Goal: Task Accomplishment & Management: Use online tool/utility

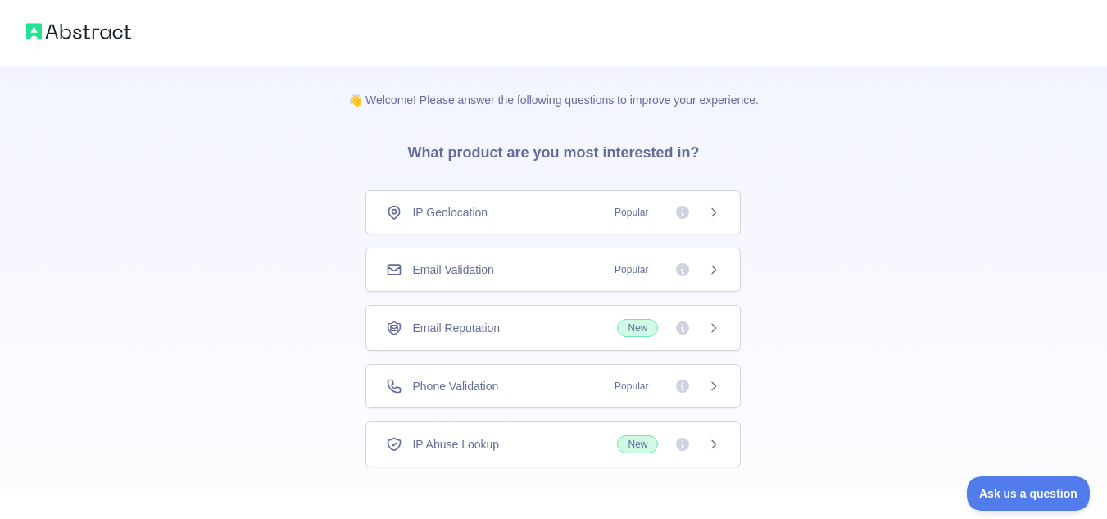
click at [714, 271] on icon at bounding box center [713, 269] width 13 height 13
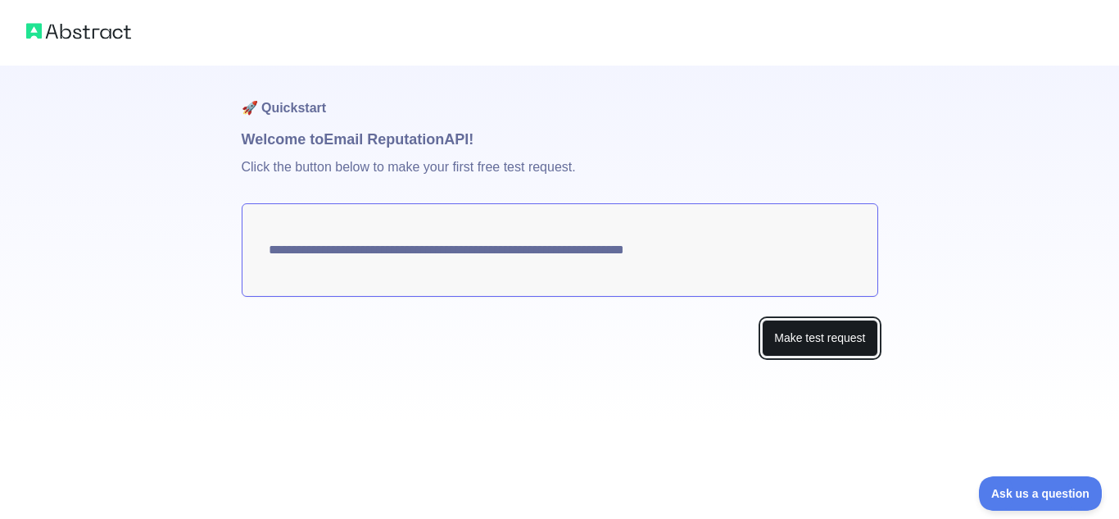
click at [828, 334] on button "Make test request" at bounding box center [820, 337] width 116 height 37
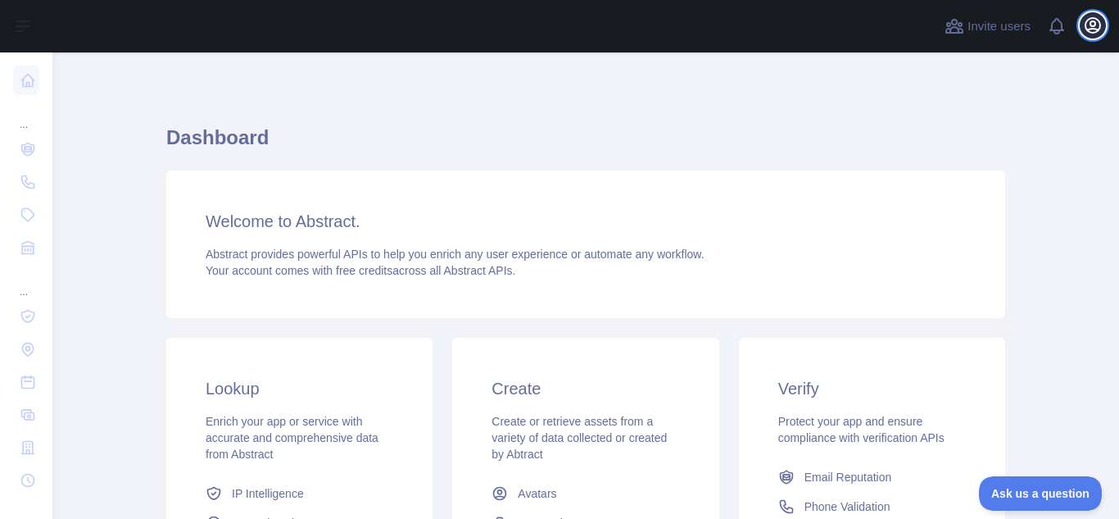
click at [1099, 25] on icon "button" at bounding box center [1093, 26] width 20 height 20
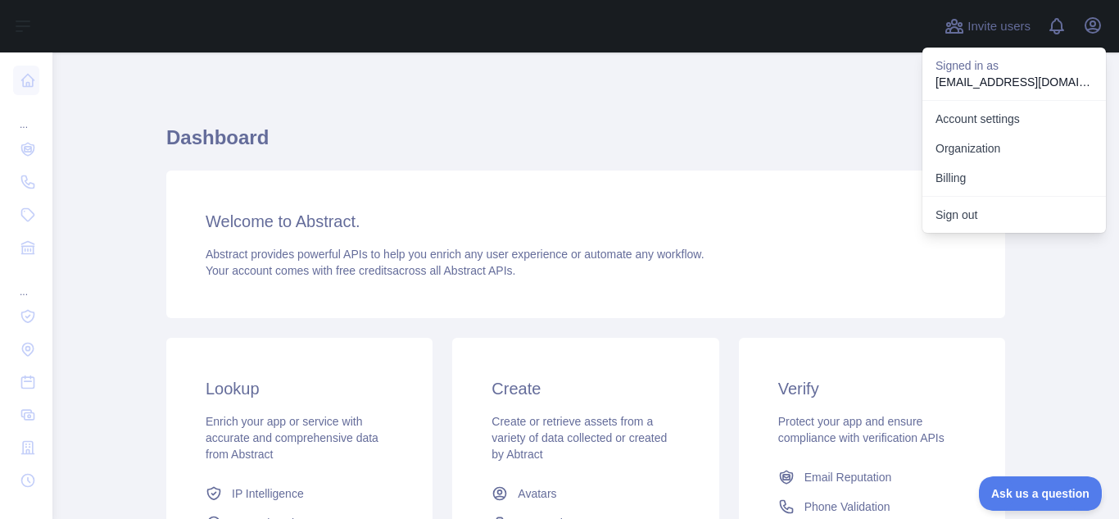
click at [549, 133] on h1 "Dashboard" at bounding box center [585, 144] width 839 height 39
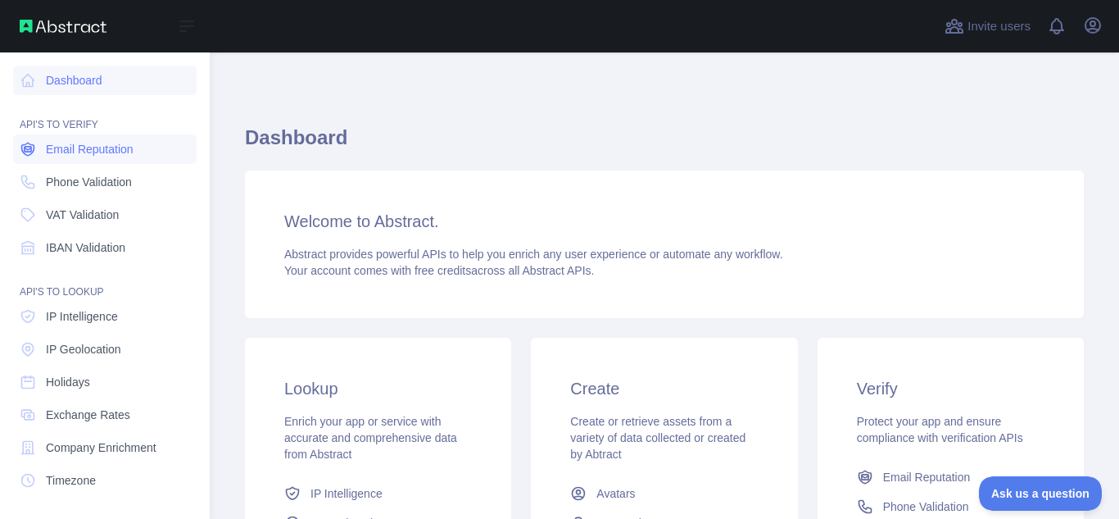
drag, startPoint x: 101, startPoint y: 144, endPoint x: 111, endPoint y: 144, distance: 9.8
click at [101, 144] on span "Email Reputation" at bounding box center [90, 149] width 88 height 16
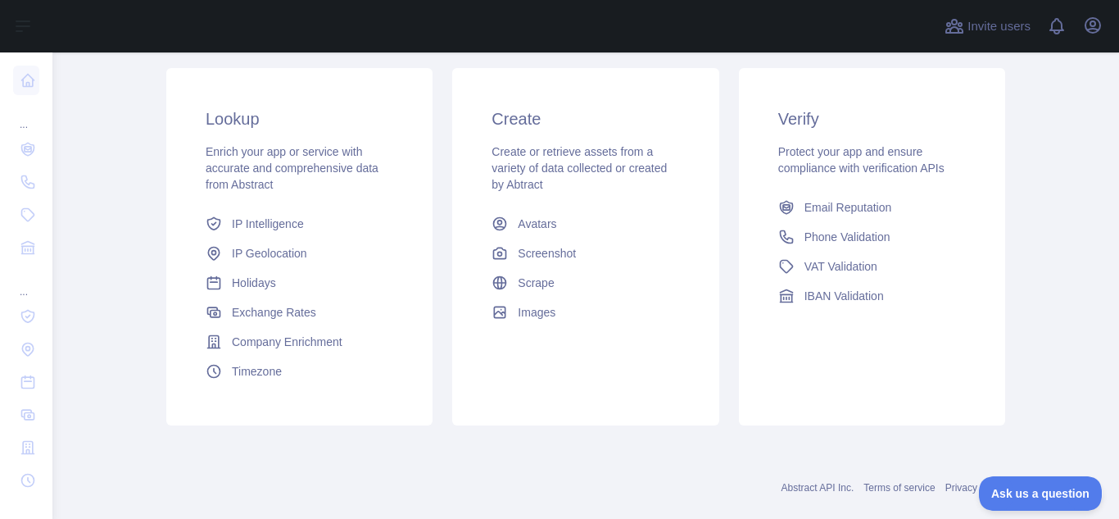
scroll to position [297, 0]
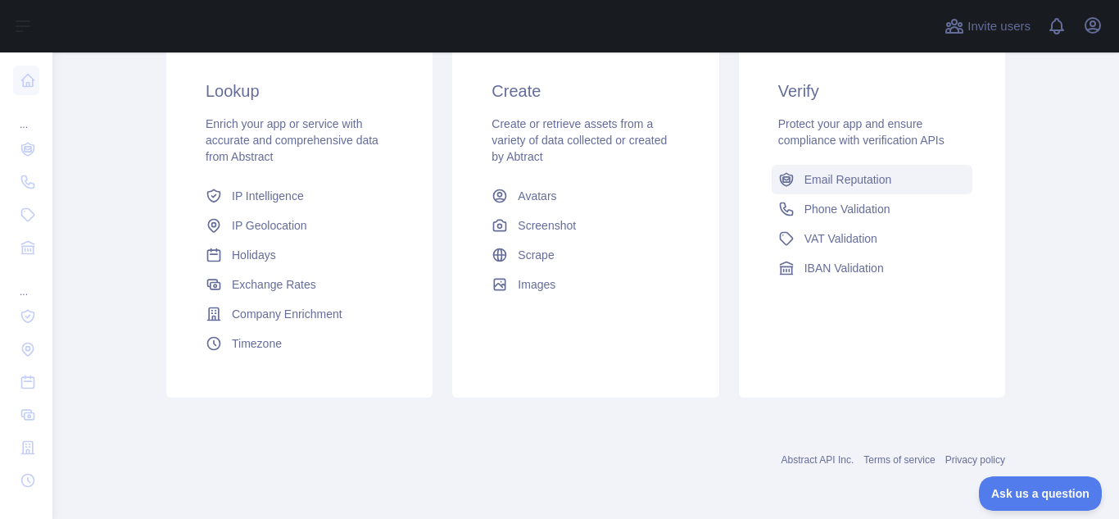
click at [852, 178] on span "Email Reputation" at bounding box center [848, 179] width 88 height 16
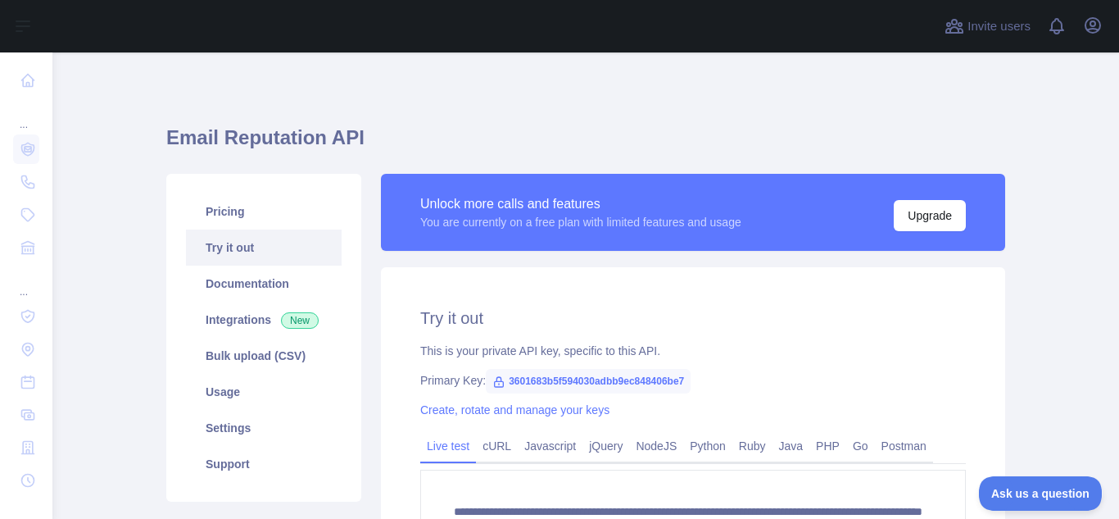
scroll to position [260, 0]
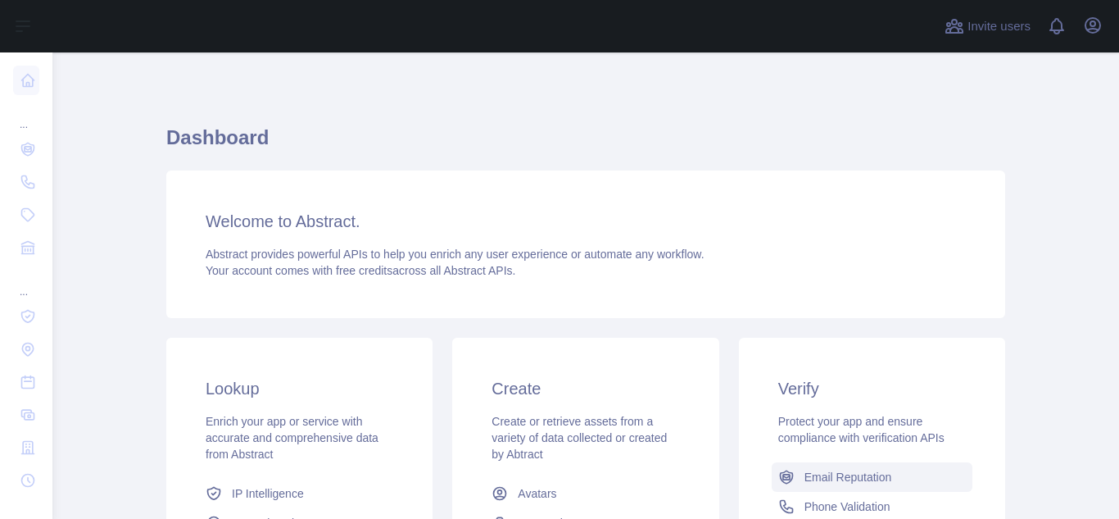
click at [859, 472] on span "Email Reputation" at bounding box center [848, 477] width 88 height 16
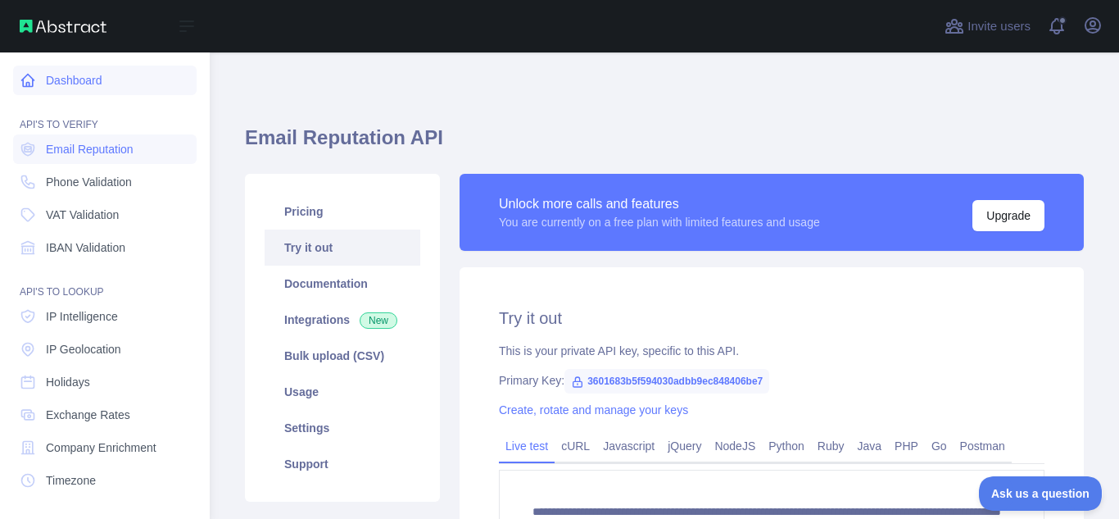
click at [60, 79] on link "Dashboard" at bounding box center [104, 80] width 183 height 29
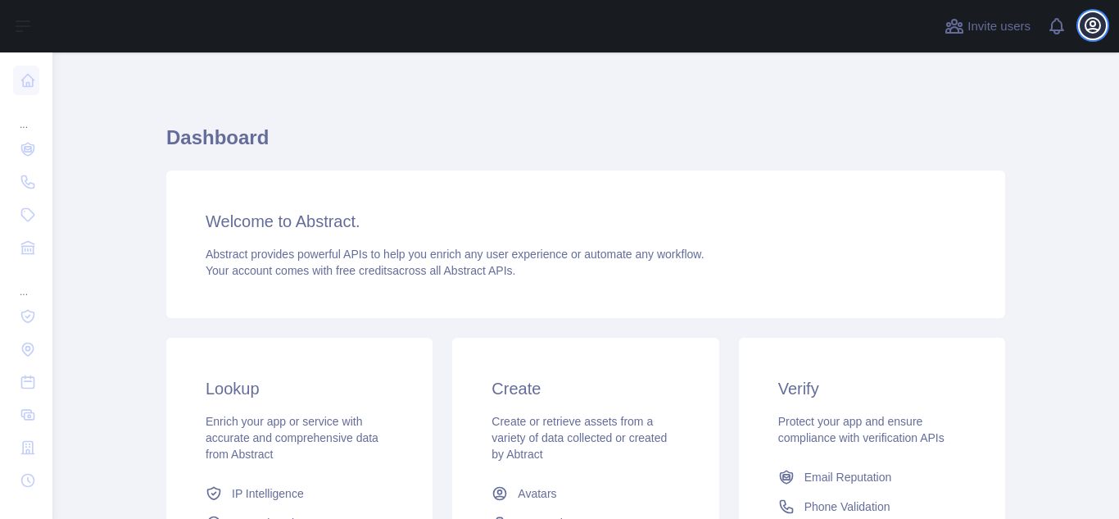
click at [1092, 23] on icon "button" at bounding box center [1093, 26] width 20 height 20
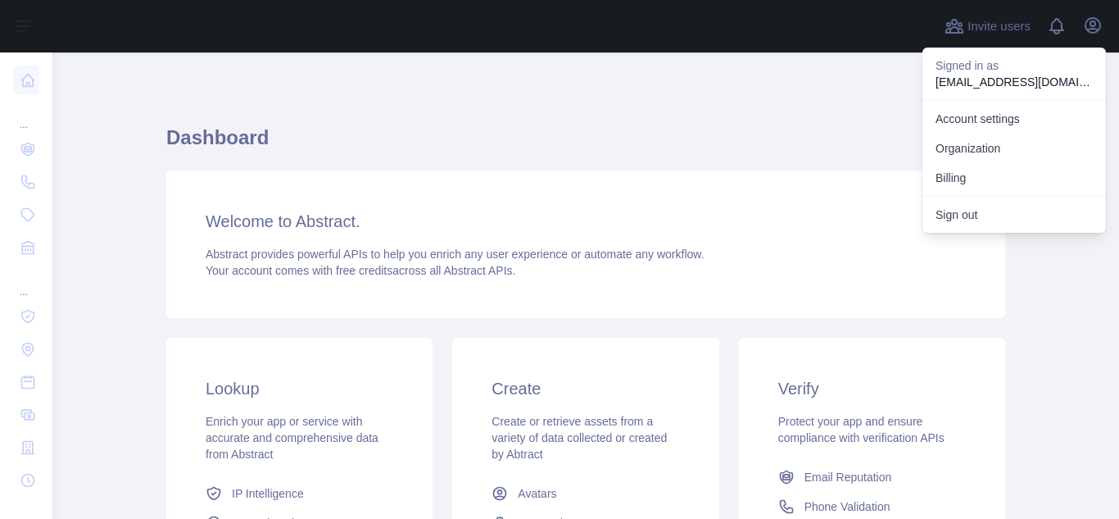
click at [813, 132] on h1 "Dashboard" at bounding box center [585, 144] width 839 height 39
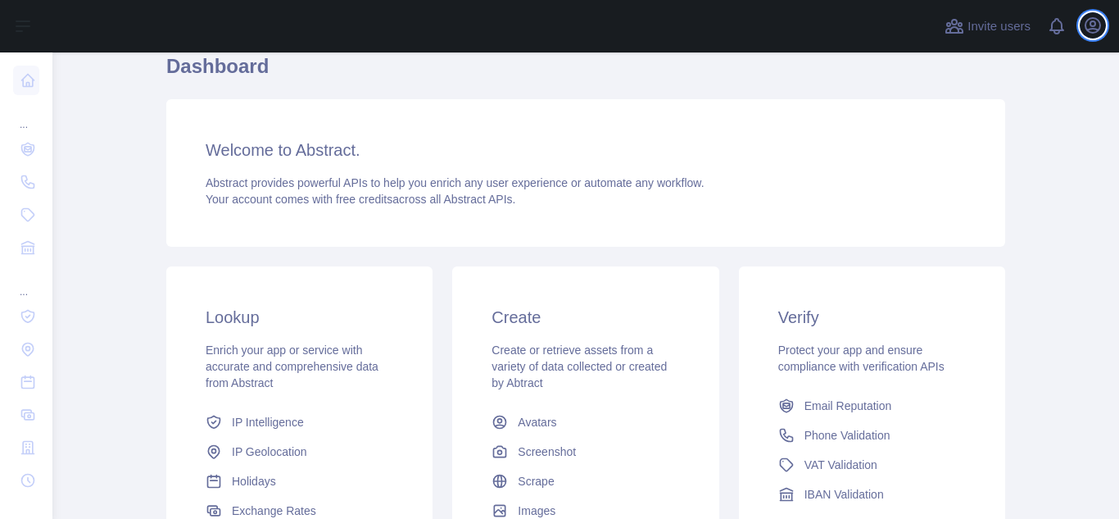
scroll to position [246, 0]
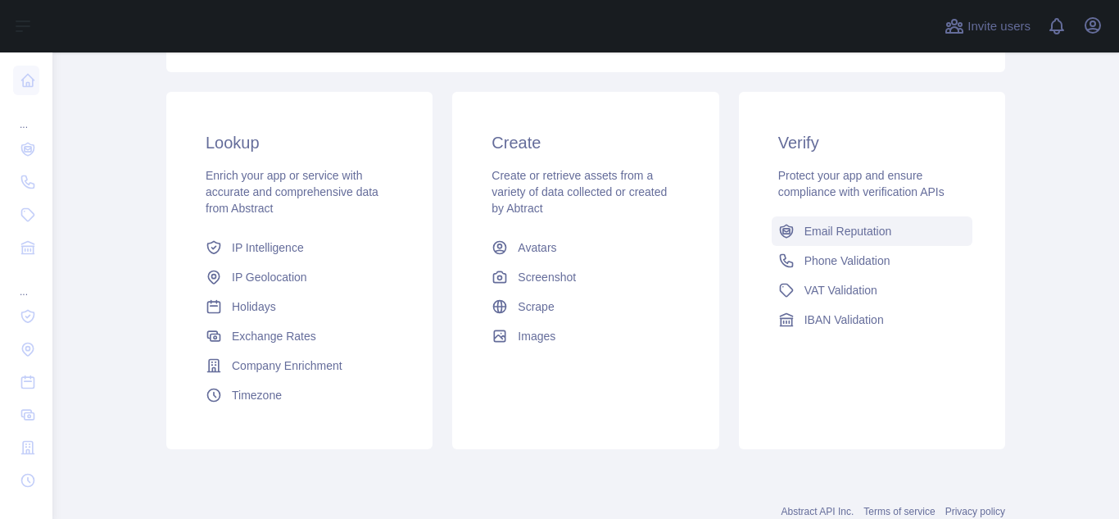
click at [791, 229] on link "Email Reputation" at bounding box center [872, 230] width 201 height 29
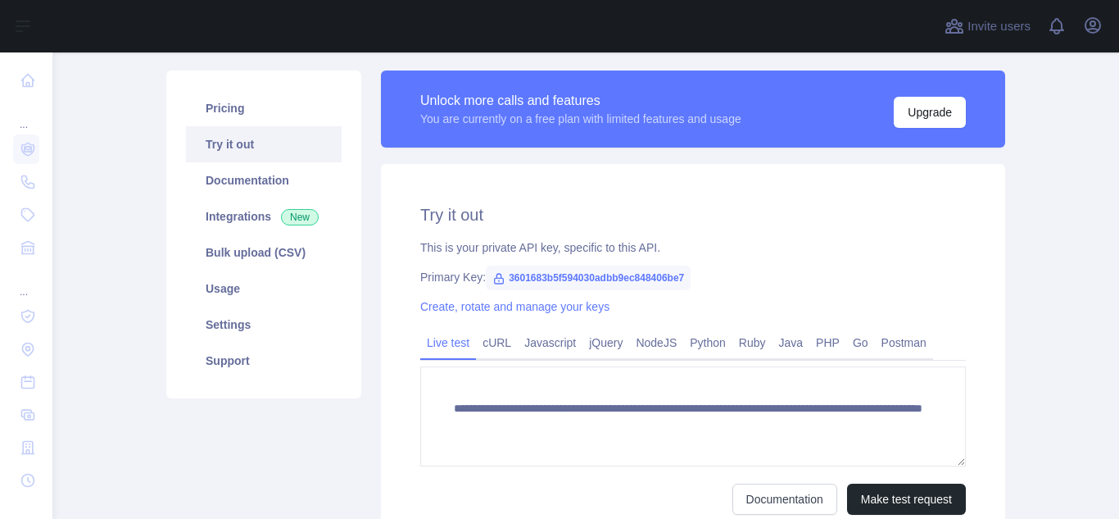
scroll to position [82, 0]
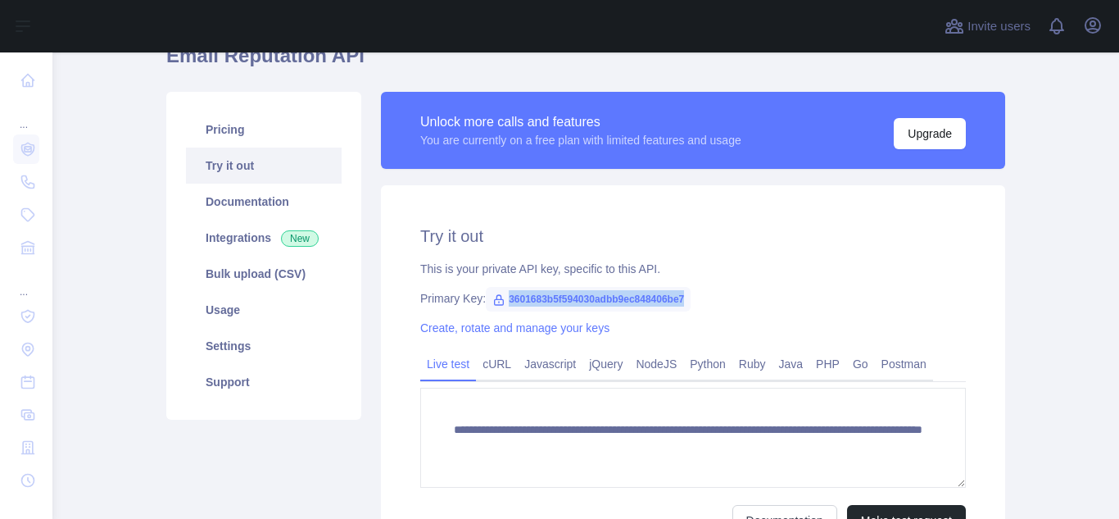
drag, startPoint x: 499, startPoint y: 297, endPoint x: 705, endPoint y: 290, distance: 205.7
click at [705, 290] on div "Primary Key: 3601683b5f594030adbb9ec848406be7" at bounding box center [693, 298] width 546 height 16
copy span "3601683b5f594030adbb9ec848406be7"
